Goal: Complete application form

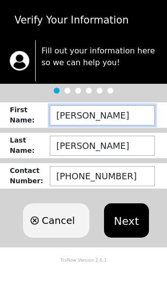
click at [123, 118] on input "[PERSON_NAME]" at bounding box center [102, 115] width 105 height 20
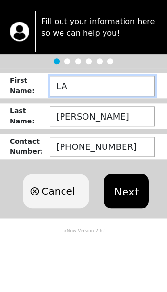
type input "L"
type input "[PERSON_NAME]"
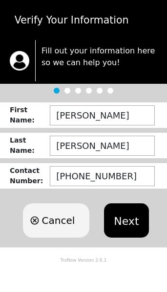
click at [130, 224] on button "Next" at bounding box center [126, 220] width 45 height 34
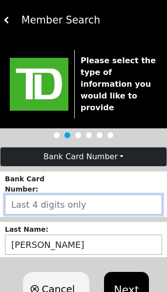
click at [101, 196] on input "number" at bounding box center [84, 204] width 158 height 20
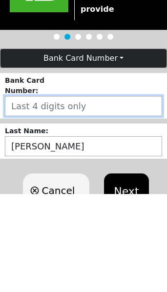
scroll to position [28, 0]
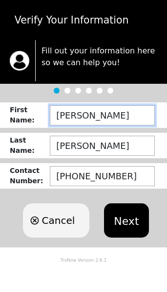
click at [120, 118] on input "[PERSON_NAME]" at bounding box center [102, 115] width 105 height 20
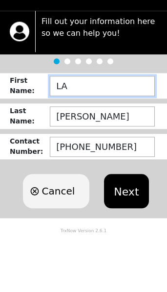
type input "L"
type input "M"
type input "[PERSON_NAME]"
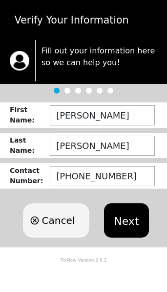
click at [135, 218] on button "Next" at bounding box center [126, 220] width 45 height 34
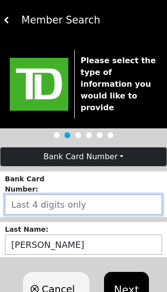
click at [127, 194] on input "number" at bounding box center [84, 204] width 158 height 20
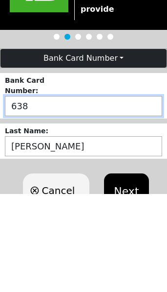
type input "6382"
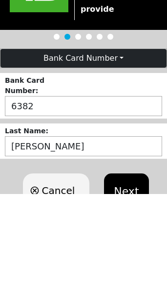
click at [137, 272] on button "Next" at bounding box center [126, 289] width 45 height 34
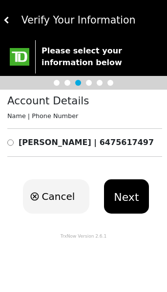
click at [137, 195] on button "Next" at bounding box center [126, 196] width 45 height 34
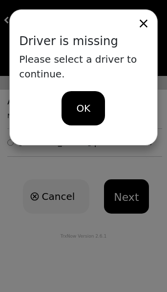
click at [94, 111] on div "OK" at bounding box center [84, 108] width 44 height 34
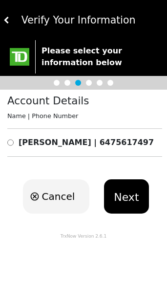
click at [14, 142] on input "radio" at bounding box center [10, 143] width 6 height 12
radio input "true"
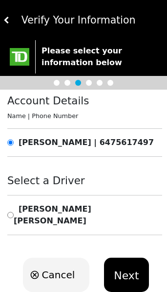
click at [14, 201] on div "Select a Driver [PERSON_NAME]" at bounding box center [83, 208] width 167 height 78
click at [14, 206] on input "radio" at bounding box center [10, 214] width 6 height 23
radio input "true"
click at [137, 263] on button "Next" at bounding box center [126, 274] width 45 height 34
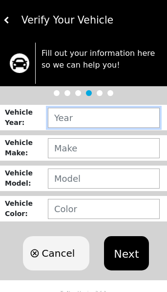
click at [133, 120] on input "text" at bounding box center [104, 118] width 112 height 20
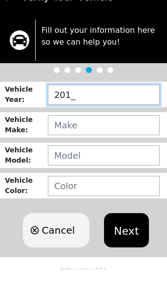
type input "2019"
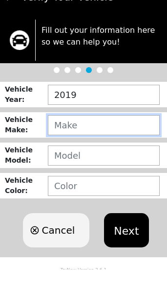
click at [125, 138] on input "text" at bounding box center [104, 148] width 112 height 20
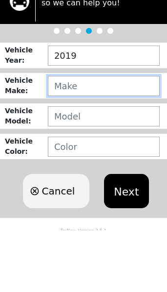
type input "B"
type input "VW"
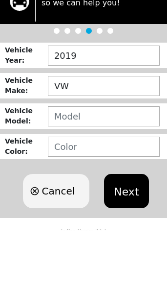
scroll to position [4, 0]
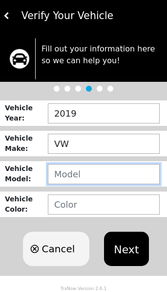
click at [149, 176] on input "text" at bounding box center [104, 174] width 112 height 20
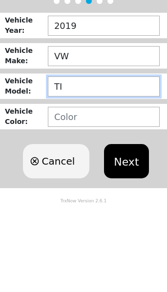
type input "T"
